Goal: Task Accomplishment & Management: Manage account settings

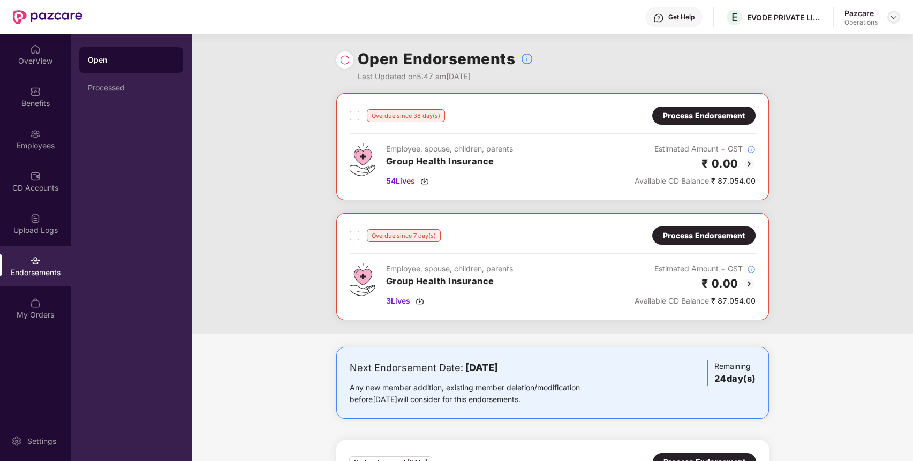
click at [891, 18] on img at bounding box center [893, 17] width 9 height 9
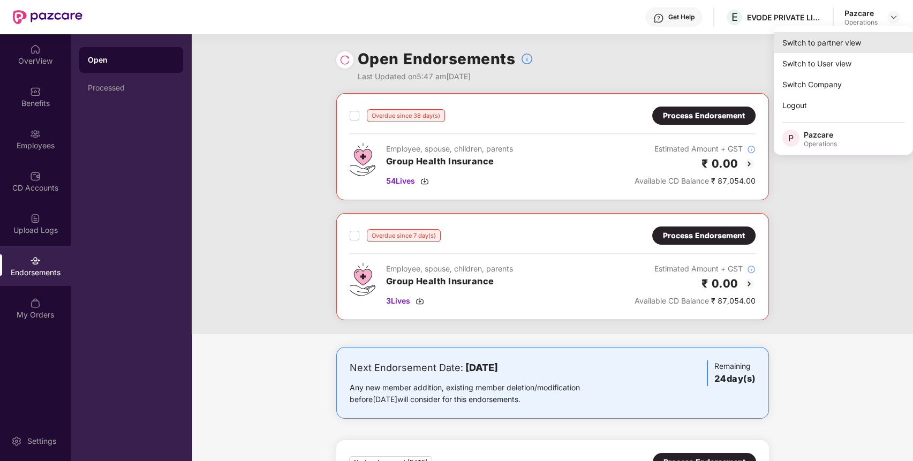
click at [858, 42] on div "Switch to partner view" at bounding box center [842, 42] width 139 height 21
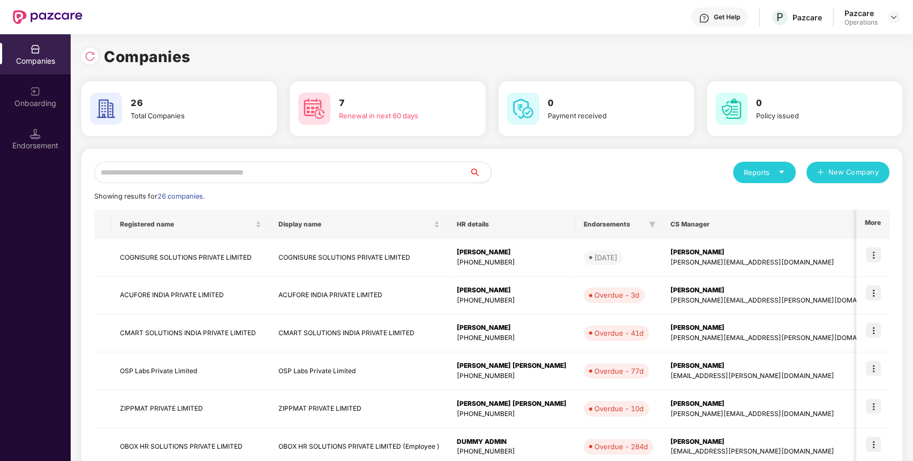
click at [385, 171] on input "text" at bounding box center [281, 172] width 375 height 21
type input "**"
click at [170, 295] on td "ACUFORE INDIA PRIVATE LIMITED" at bounding box center [190, 296] width 158 height 38
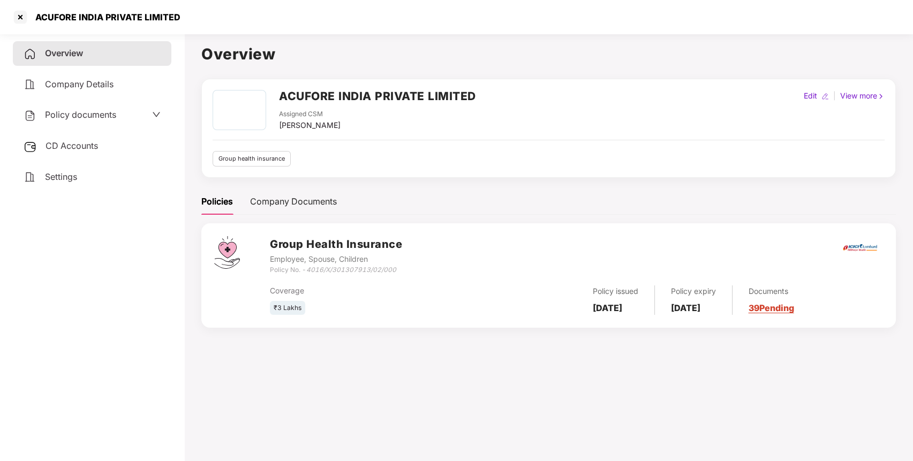
click at [86, 140] on span "CD Accounts" at bounding box center [71, 145] width 52 height 11
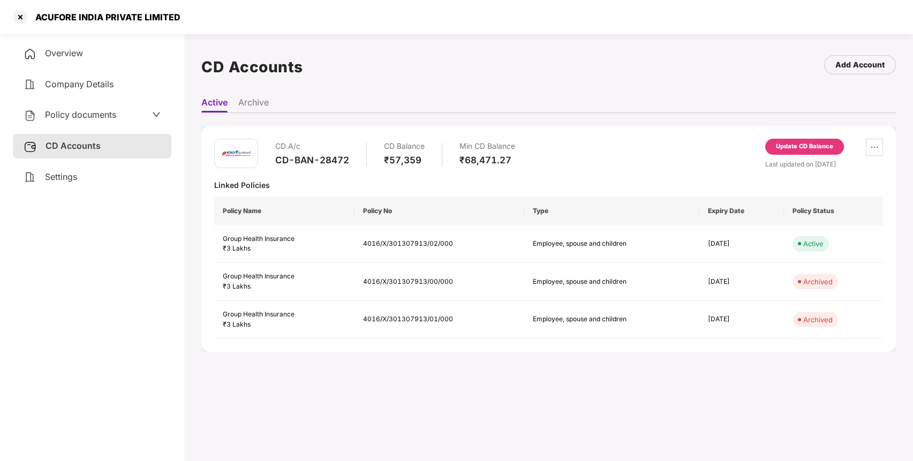
click at [308, 161] on div "CD-BAN-28472" at bounding box center [312, 160] width 74 height 12
copy div "CD-BAN-28472"
click at [27, 18] on div at bounding box center [20, 17] width 17 height 17
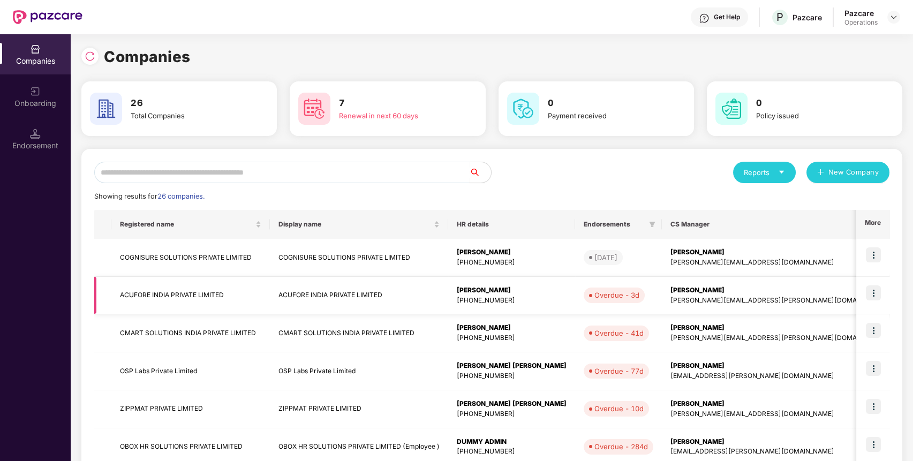
click at [873, 294] on img at bounding box center [872, 292] width 15 height 15
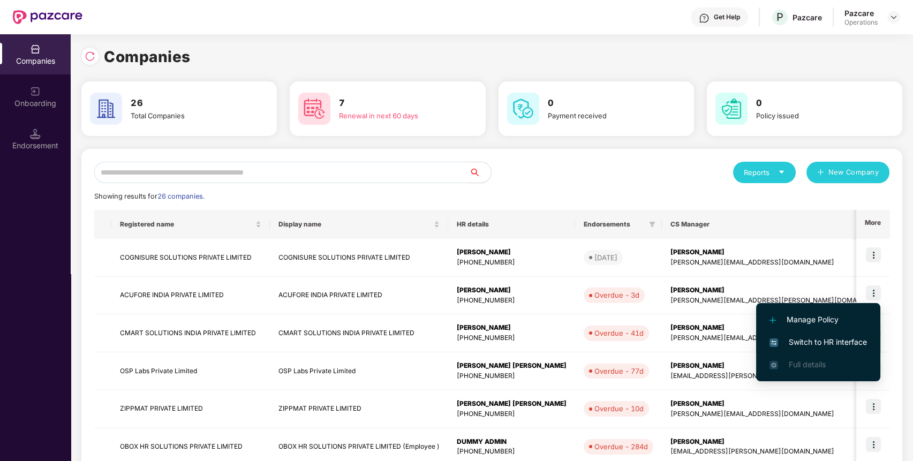
click at [851, 338] on span "Switch to HR interface" at bounding box center [817, 342] width 97 height 12
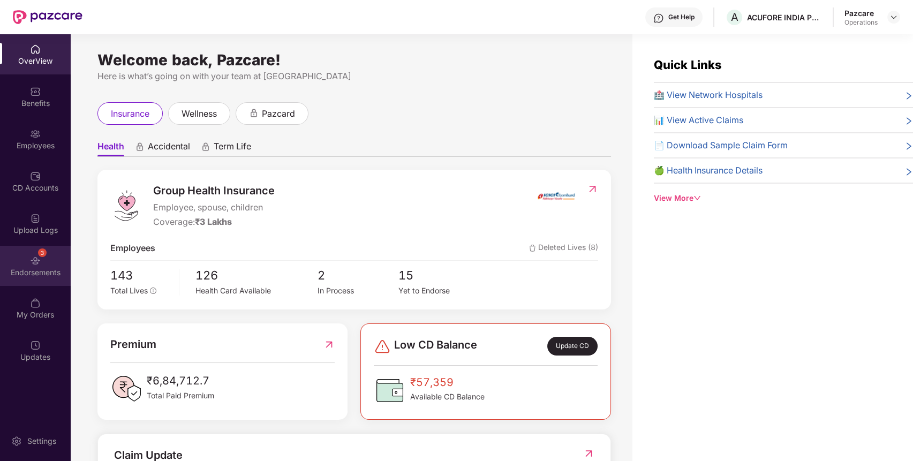
click at [43, 261] on div "3 Endorsements" at bounding box center [35, 266] width 71 height 40
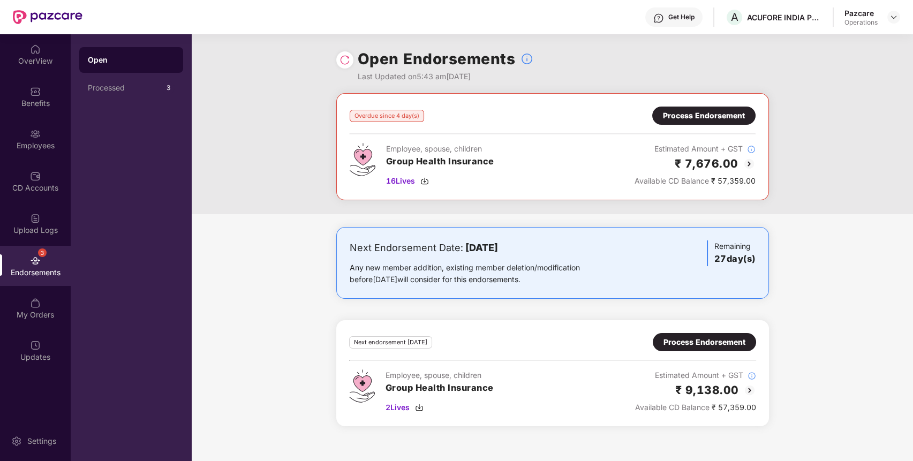
click at [687, 112] on div "Process Endorsement" at bounding box center [704, 116] width 82 height 12
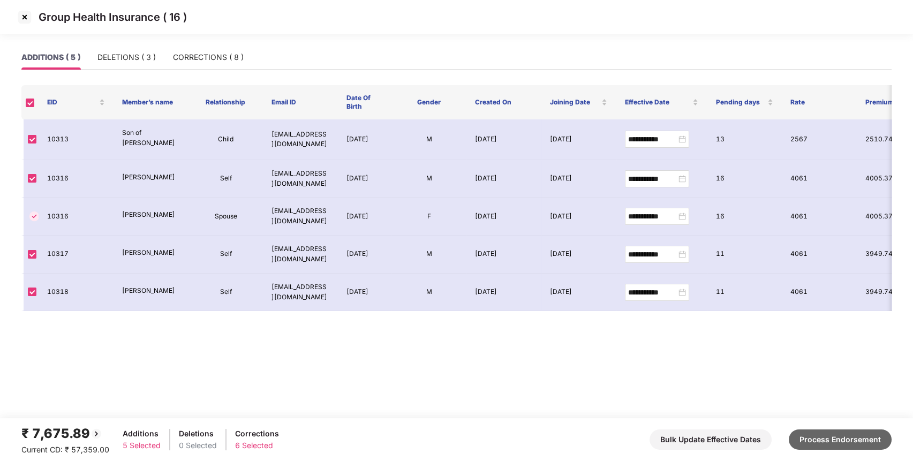
click at [818, 436] on button "Process Endorsement" at bounding box center [839, 439] width 103 height 20
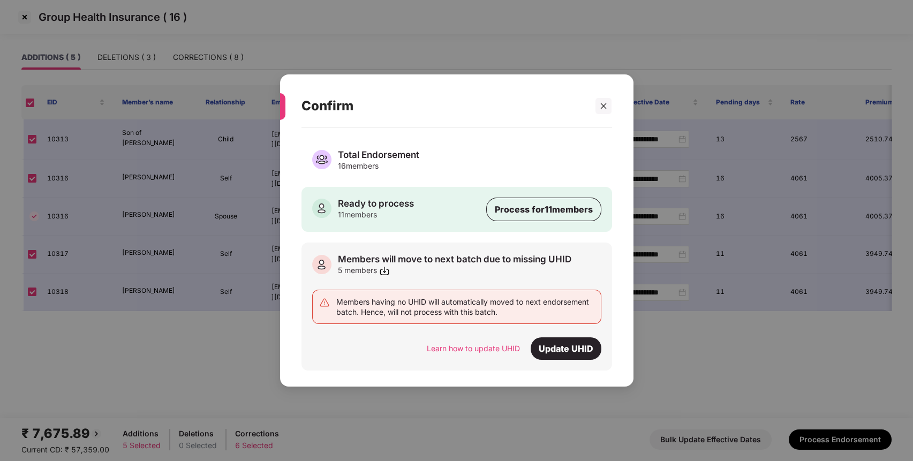
click at [503, 170] on div "Total Endorsement 16 members" at bounding box center [456, 160] width 289 height 22
click at [604, 103] on icon "close" at bounding box center [602, 105] width 7 height 7
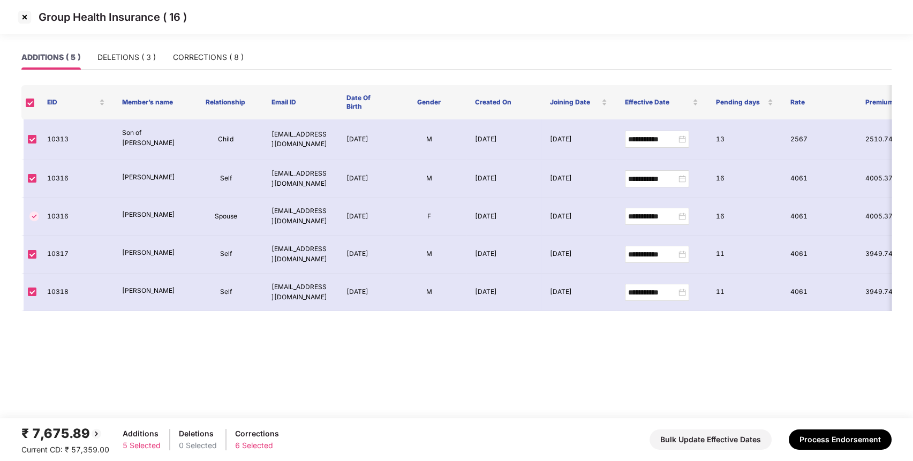
click at [29, 16] on img at bounding box center [24, 17] width 17 height 17
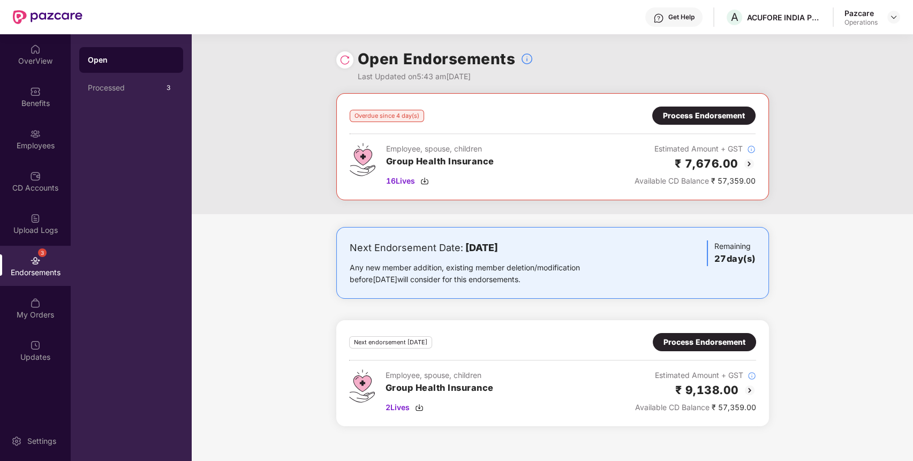
click at [697, 115] on div "Process Endorsement" at bounding box center [704, 116] width 82 height 12
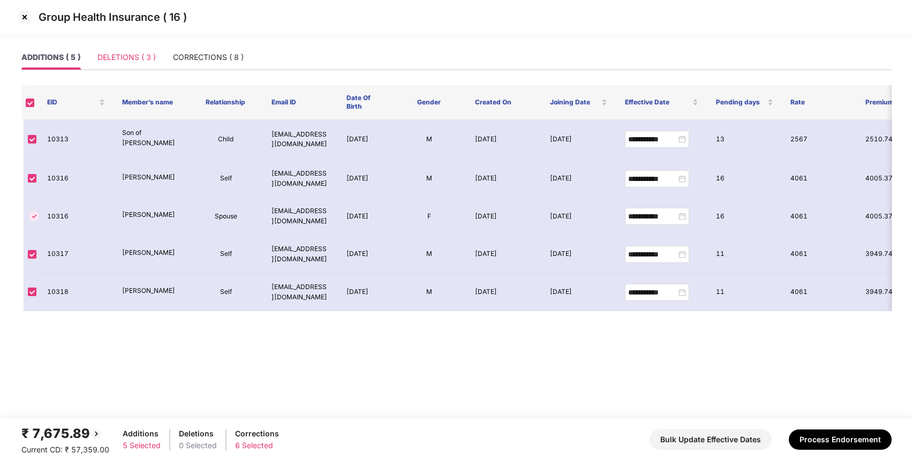
click at [142, 51] on div "DELETIONS ( 3 )" at bounding box center [126, 57] width 58 height 25
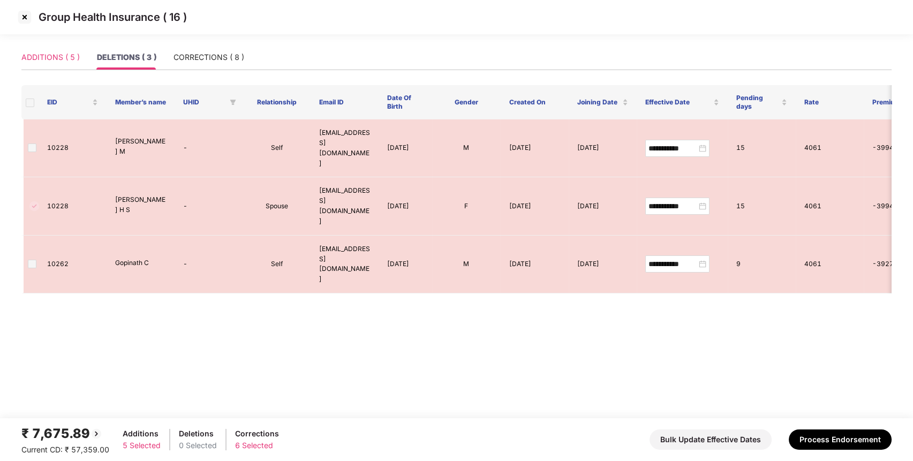
click at [51, 49] on div "ADDITIONS ( 5 )" at bounding box center [50, 57] width 58 height 25
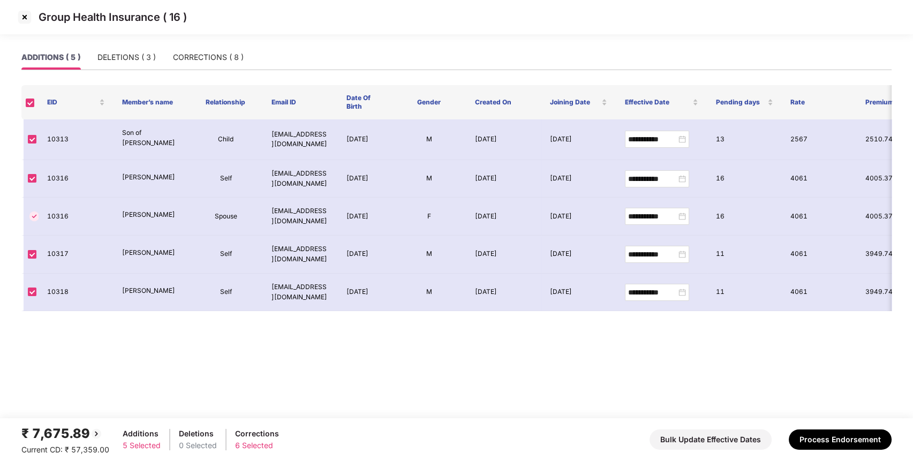
click at [25, 17] on img at bounding box center [24, 17] width 17 height 17
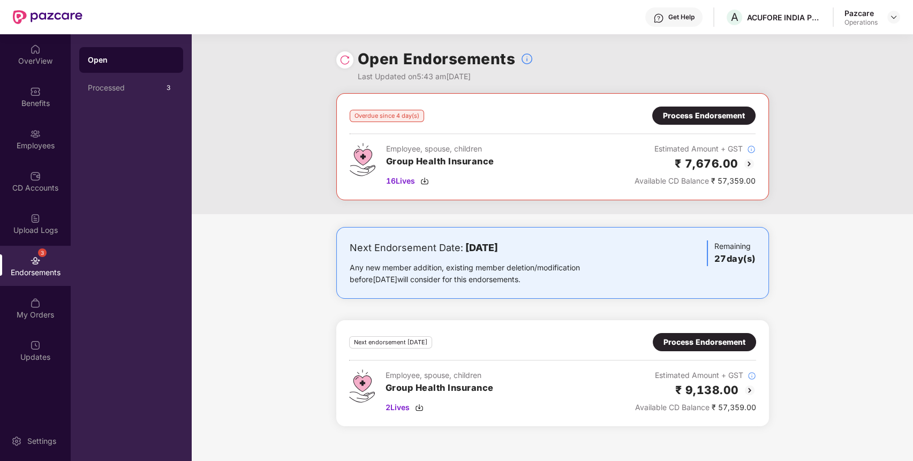
click at [693, 111] on div "Process Endorsement" at bounding box center [704, 116] width 82 height 12
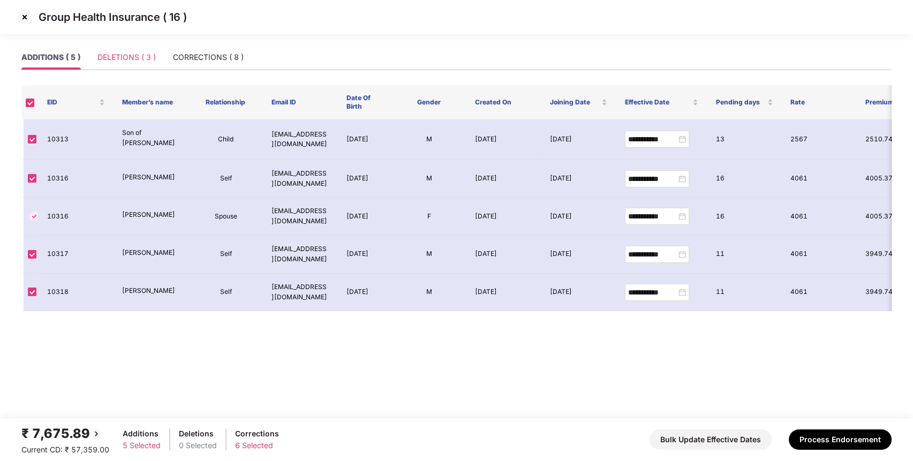
click at [126, 48] on div "DELETIONS ( 3 )" at bounding box center [126, 57] width 58 height 25
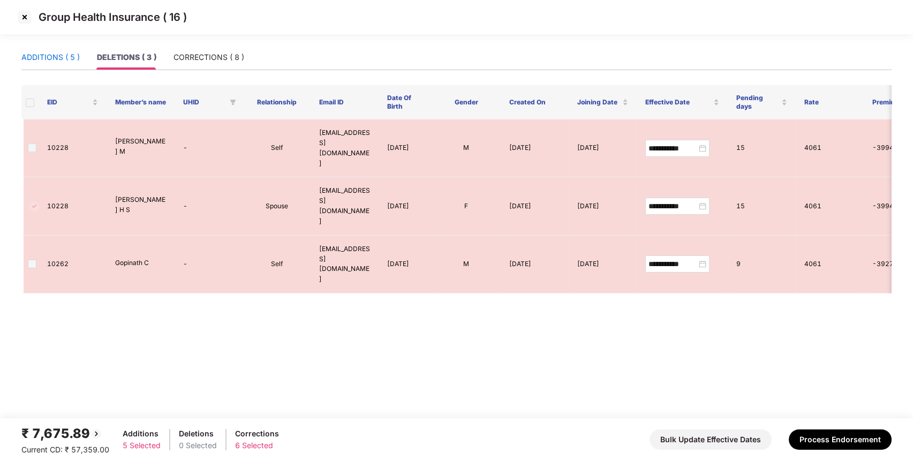
click at [54, 58] on div "ADDITIONS ( 5 )" at bounding box center [50, 57] width 58 height 12
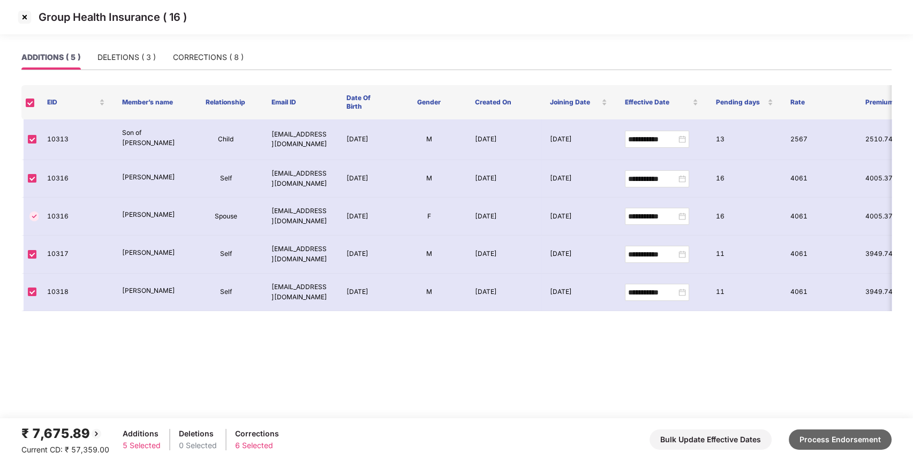
click at [848, 438] on button "Process Endorsement" at bounding box center [839, 439] width 103 height 20
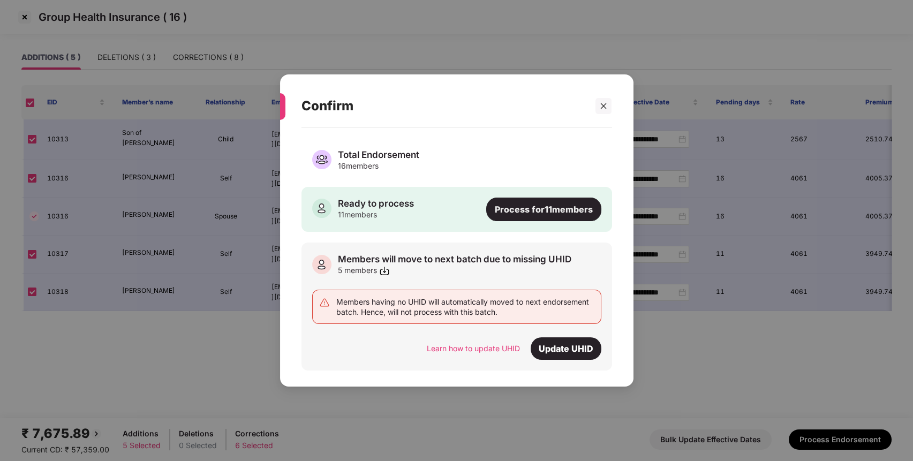
click at [546, 210] on div "Process for 11 members" at bounding box center [543, 209] width 115 height 24
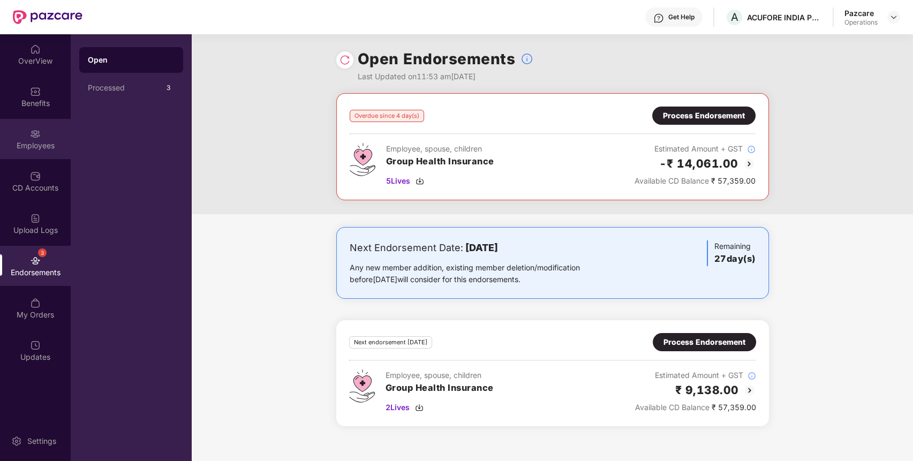
click at [17, 130] on div "Employees" at bounding box center [35, 139] width 71 height 40
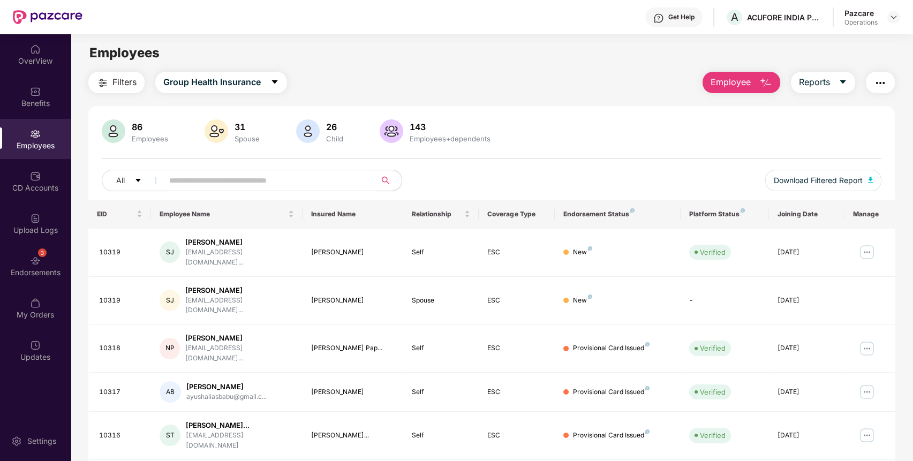
click at [882, 80] on img "button" at bounding box center [879, 83] width 13 height 13
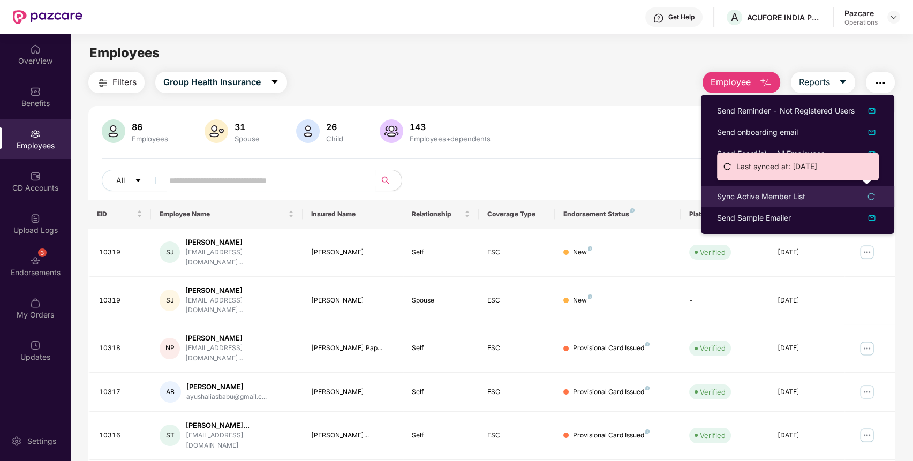
click at [762, 196] on div "Sync Active Member List" at bounding box center [761, 197] width 88 height 12
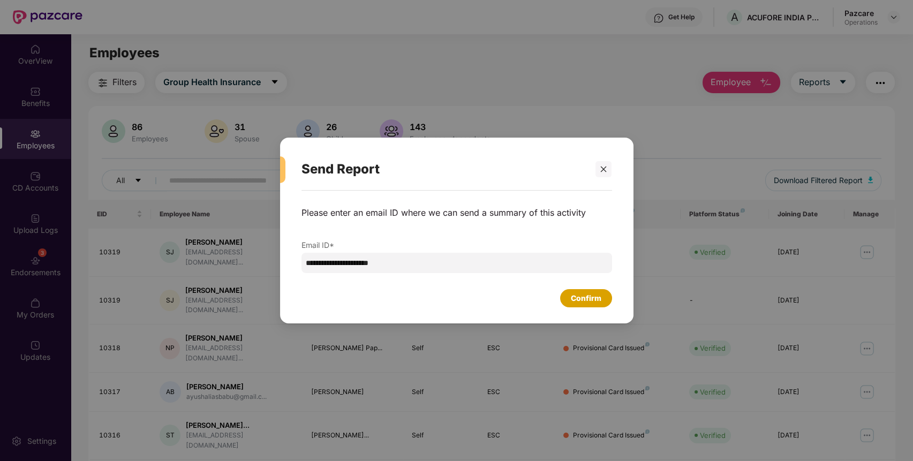
click at [571, 297] on div "Confirm" at bounding box center [586, 298] width 31 height 12
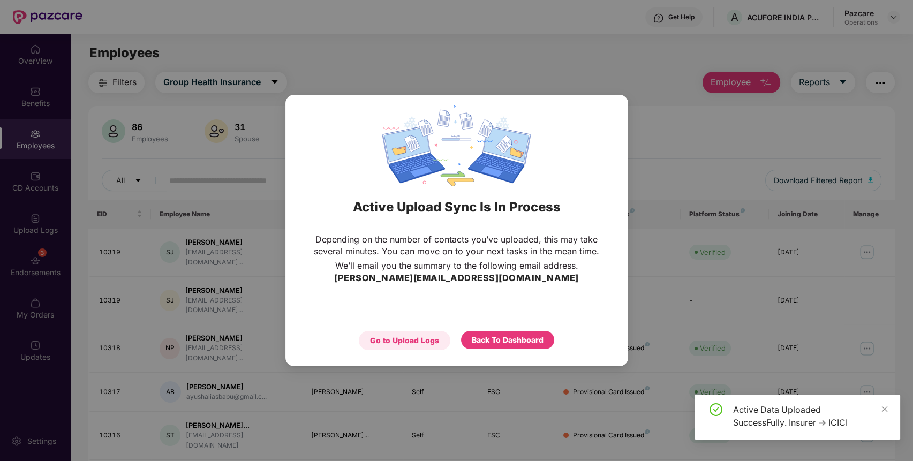
click at [424, 335] on div "Go to Upload Logs" at bounding box center [404, 340] width 69 height 12
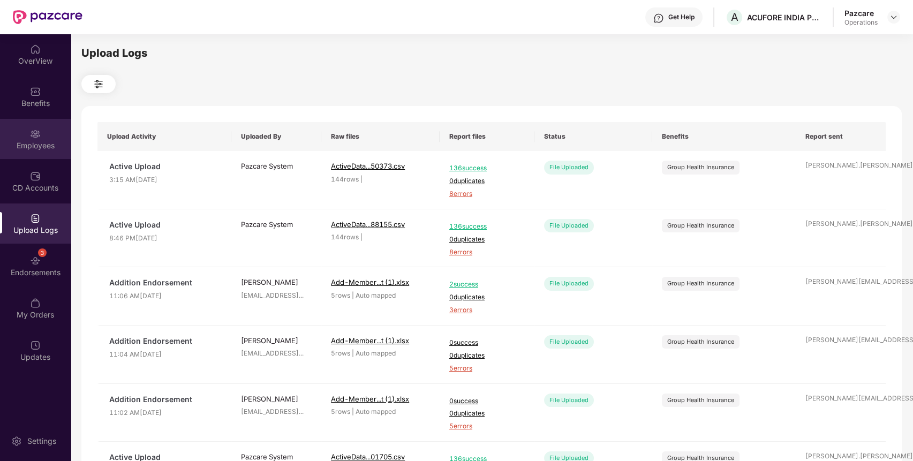
click at [9, 136] on div "Employees" at bounding box center [35, 139] width 71 height 40
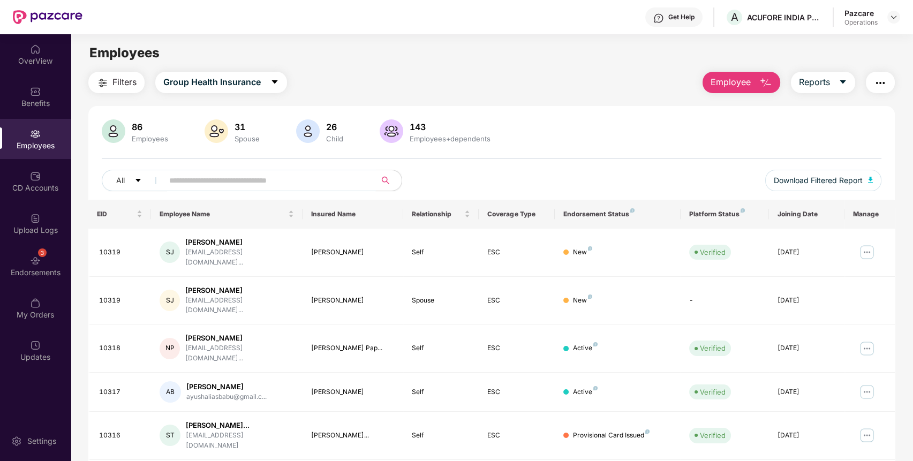
click at [264, 181] on input "text" at bounding box center [265, 180] width 192 height 16
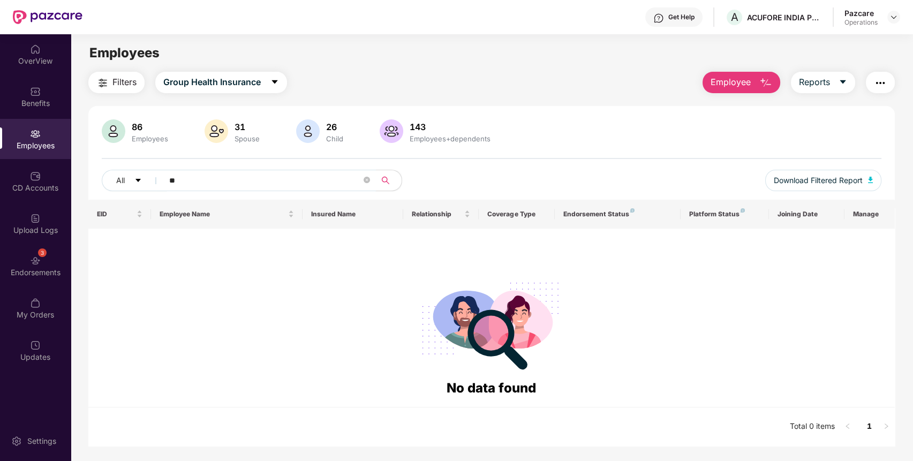
type input "*"
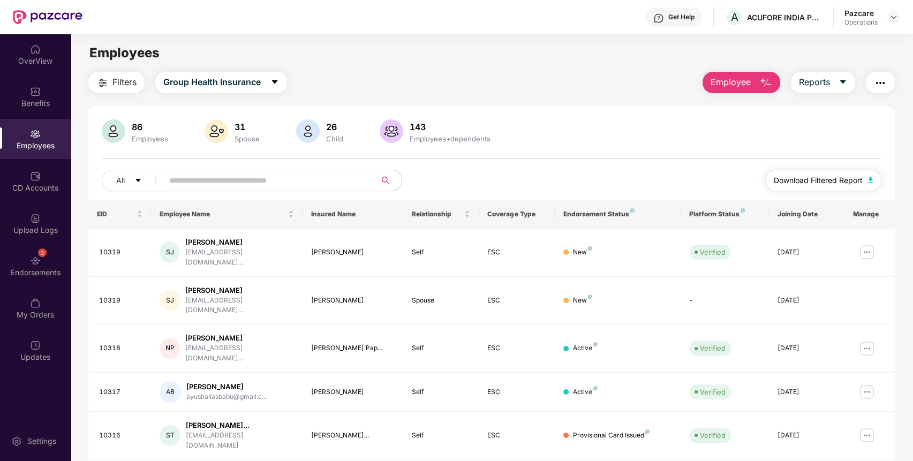
click at [852, 181] on span "Download Filtered Report" at bounding box center [817, 180] width 89 height 12
click at [50, 110] on div "Benefits" at bounding box center [35, 97] width 71 height 40
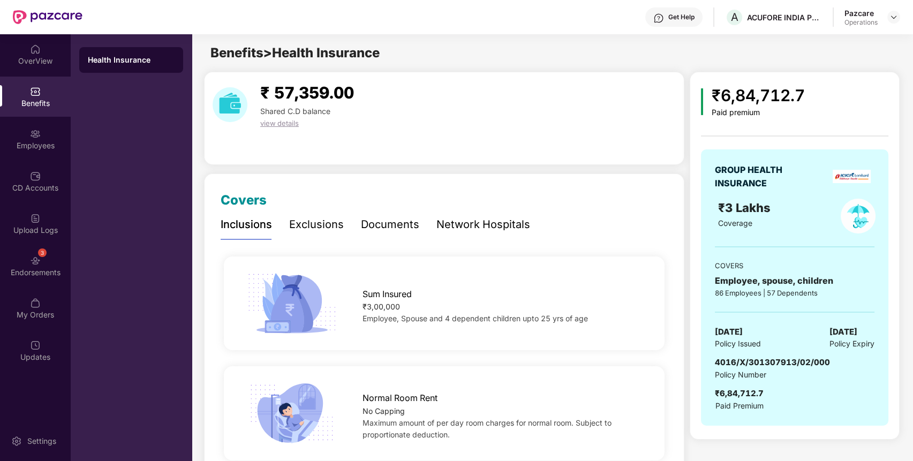
click at [767, 367] on div "4016/X/301307913/02/000" at bounding box center [771, 362] width 115 height 13
copy span "4016/X/301307913/02/000"
